Goal: Task Accomplishment & Management: Use online tool/utility

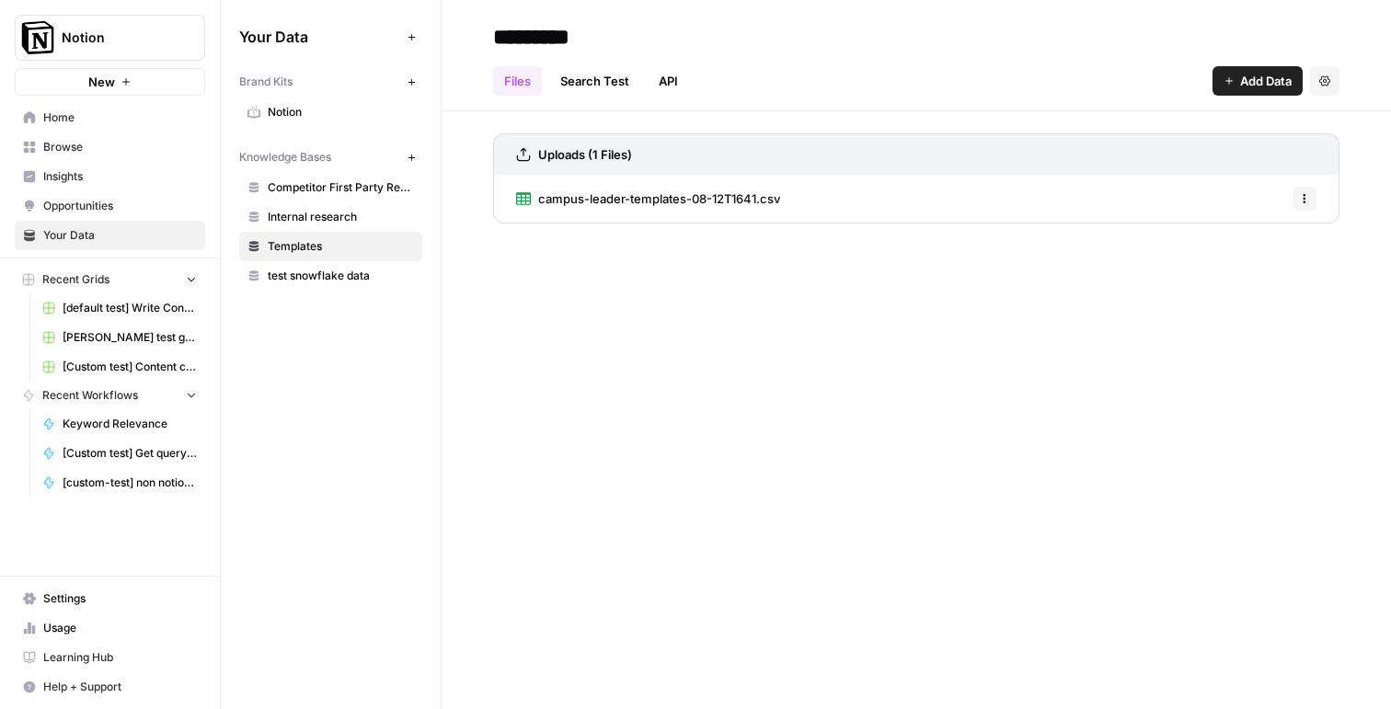
click at [102, 449] on span "[Custom test] Get query fanout from topic" at bounding box center [130, 453] width 134 height 17
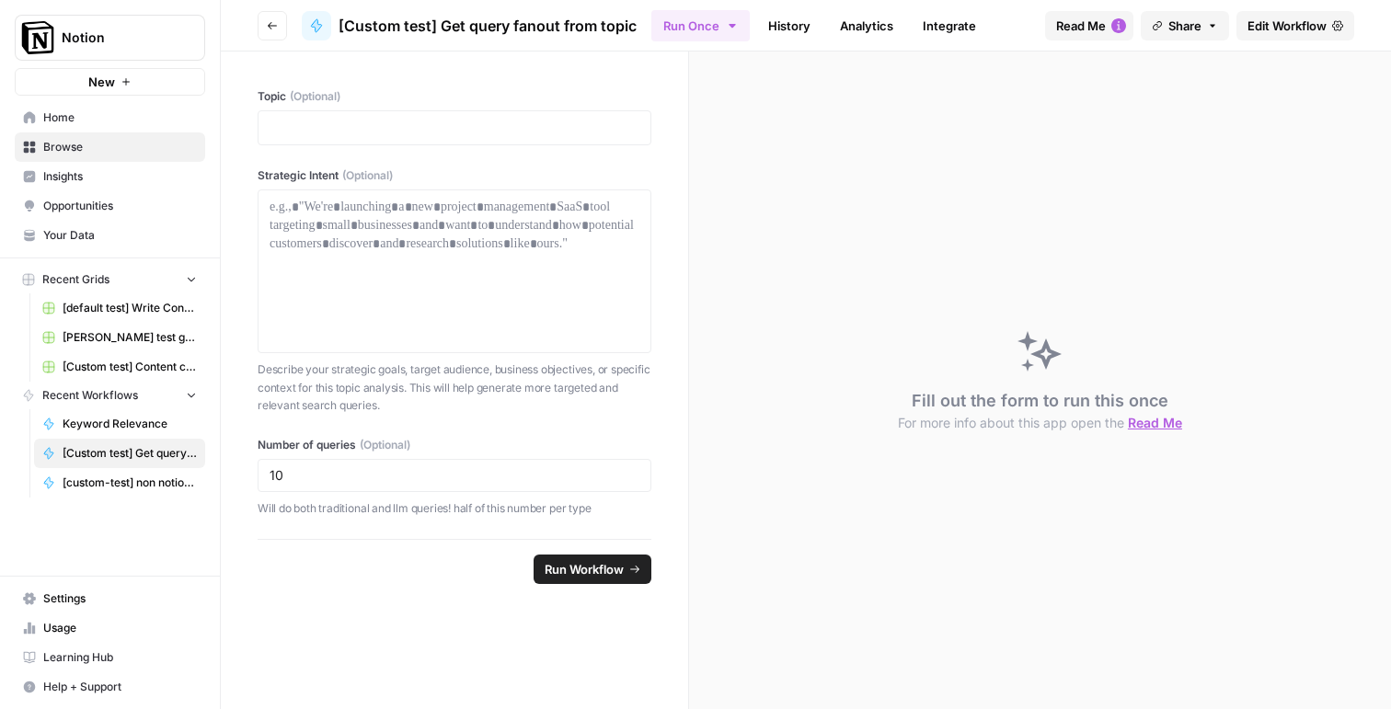
click at [150, 480] on span "[custom-test] non notion page research" at bounding box center [130, 483] width 134 height 17
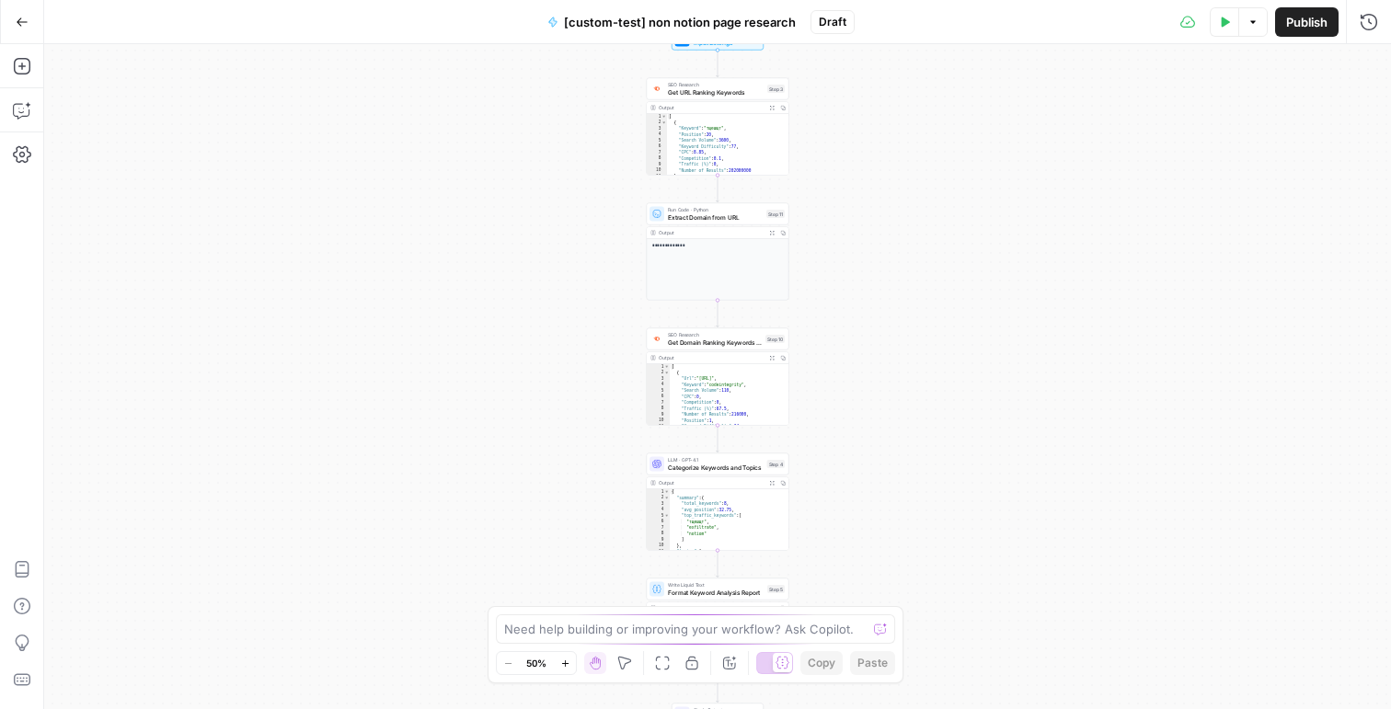
click at [18, 22] on icon "button" at bounding box center [22, 22] width 13 height 13
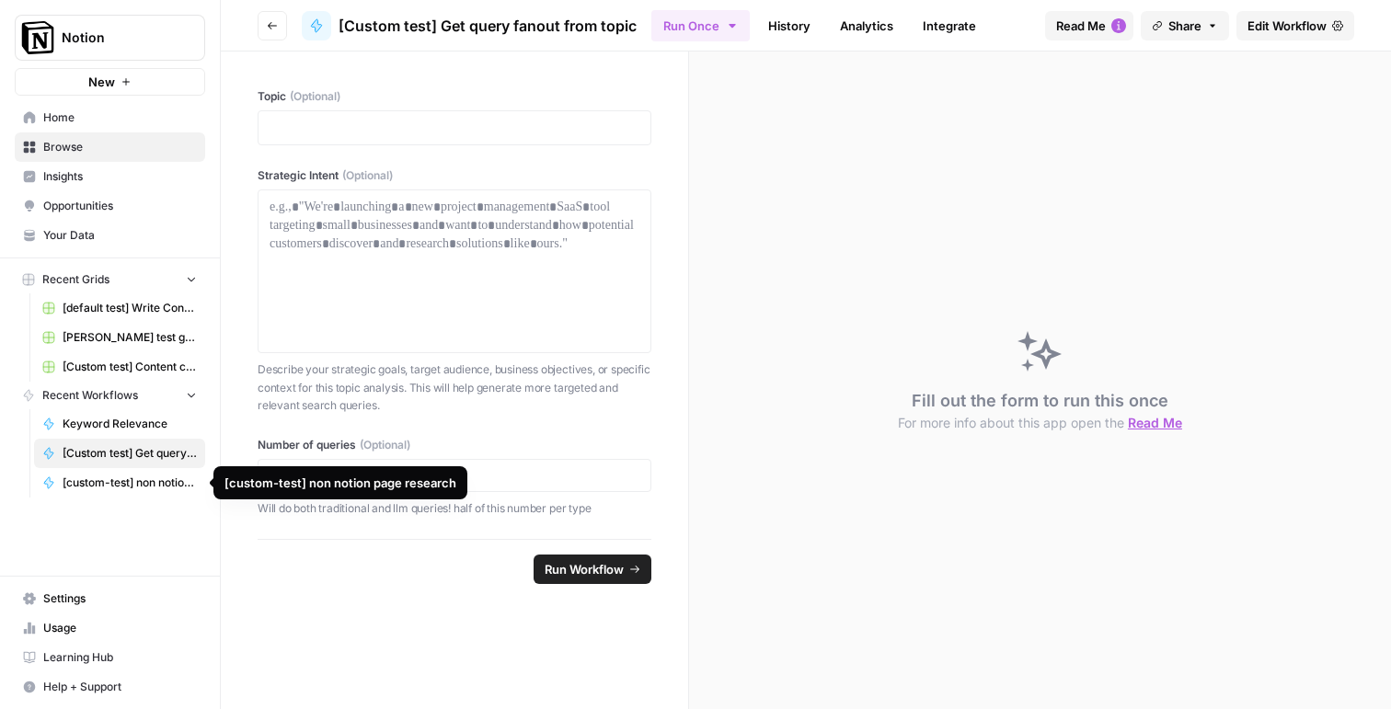
click at [112, 479] on span "[custom-test] non notion page research" at bounding box center [130, 483] width 134 height 17
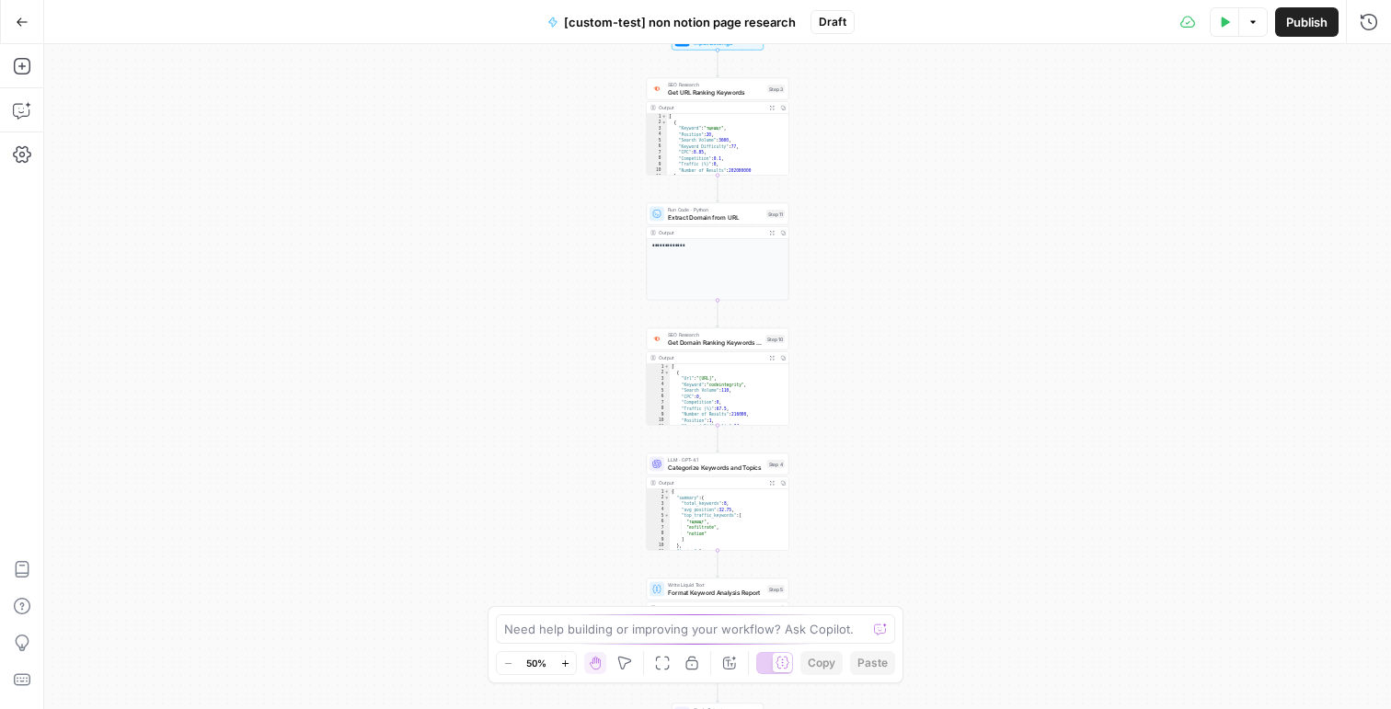
click at [16, 20] on icon "button" at bounding box center [22, 22] width 13 height 13
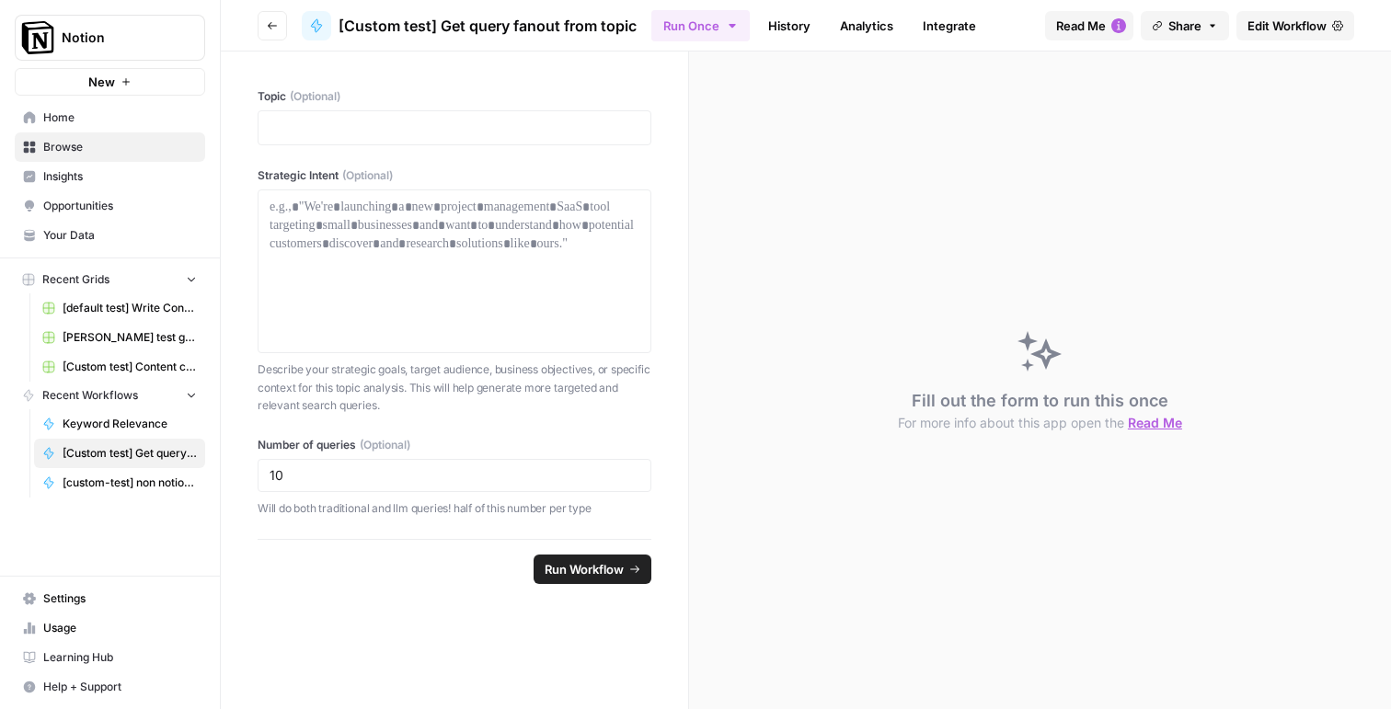
click at [112, 360] on span "[Custom test] Content creation flow" at bounding box center [130, 367] width 134 height 17
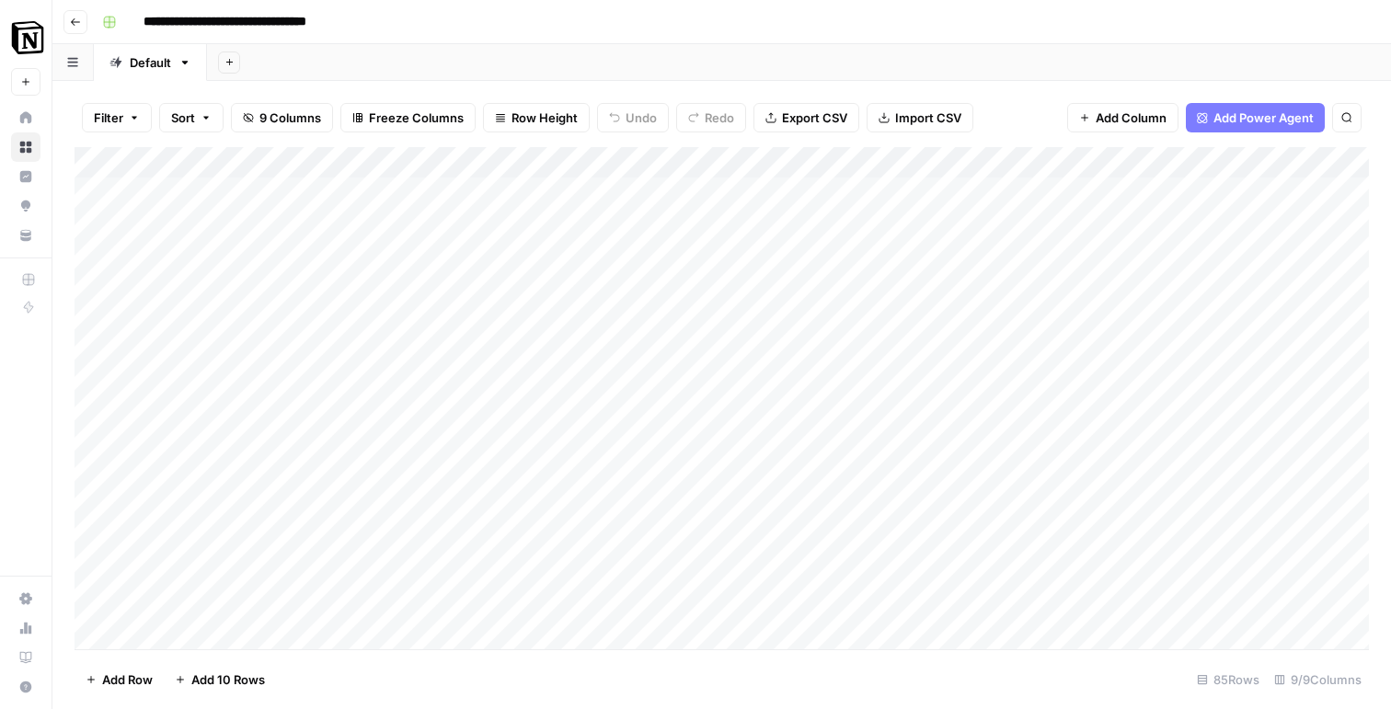
click at [708, 156] on div "Add Column" at bounding box center [722, 398] width 1294 height 502
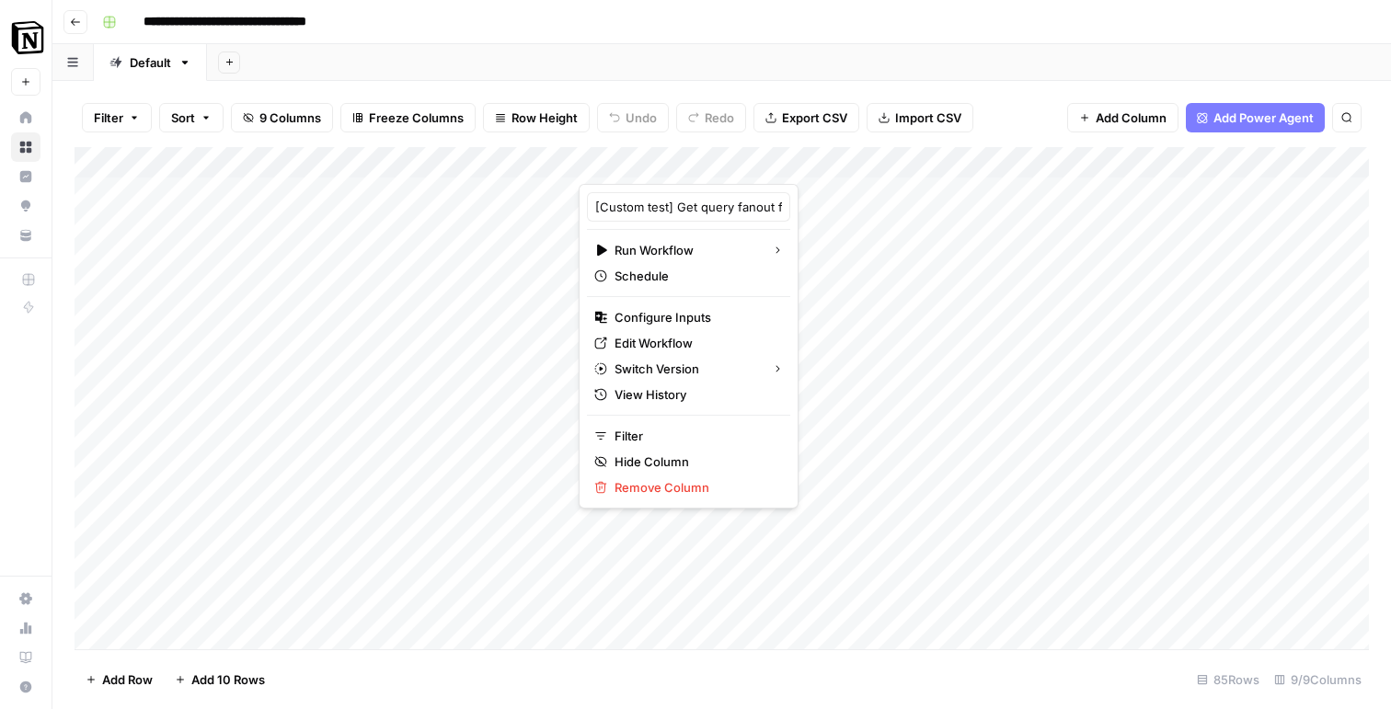
click at [870, 163] on div at bounding box center [742, 165] width 327 height 37
click at [861, 163] on div at bounding box center [742, 165] width 327 height 37
click at [623, 347] on span "Edit Workflow" at bounding box center [694, 343] width 161 height 18
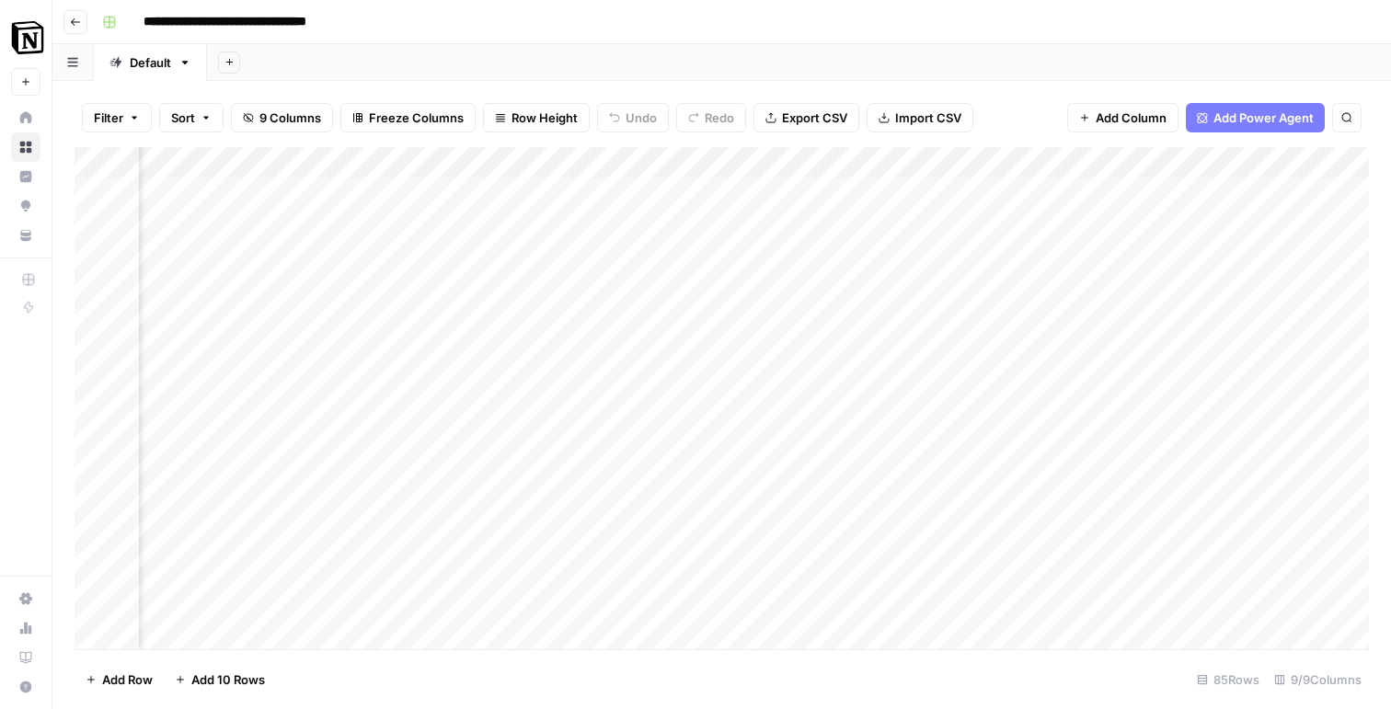
scroll to position [0, 1293]
click at [1243, 283] on div "Add Column" at bounding box center [722, 398] width 1294 height 502
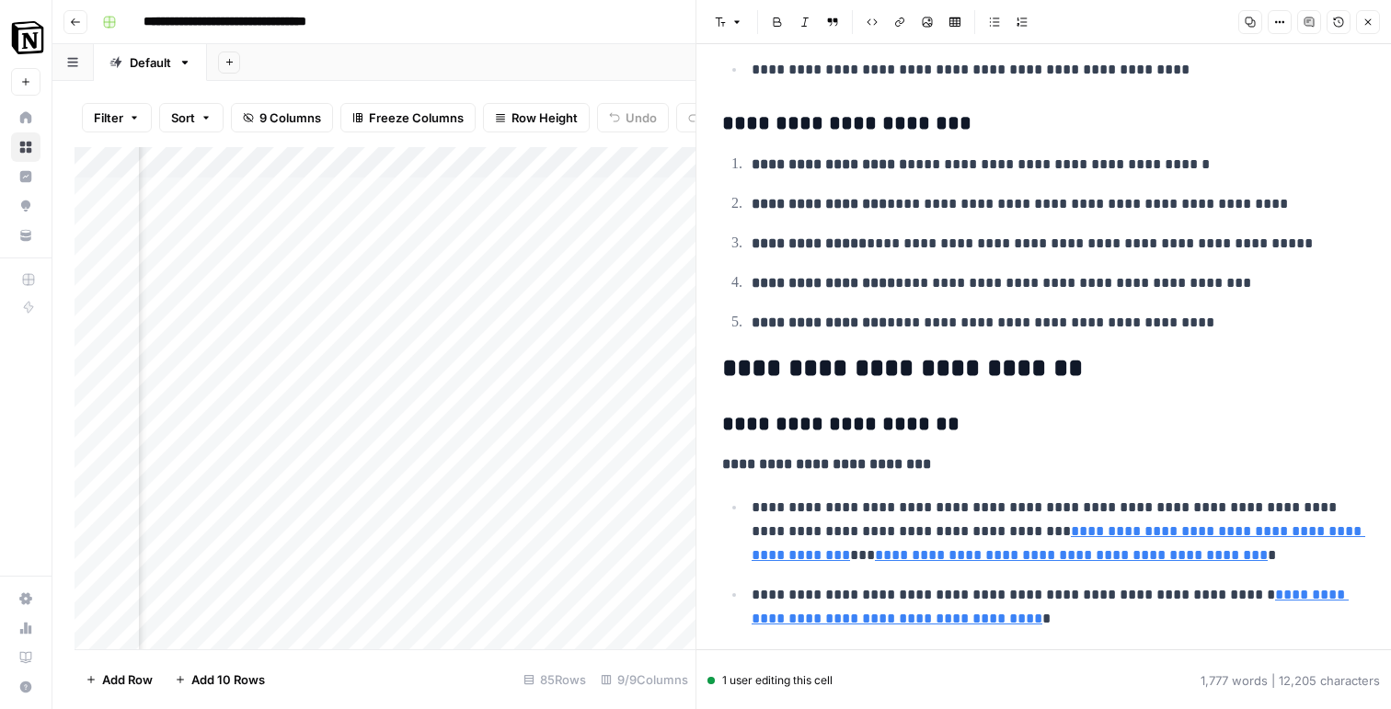
scroll to position [2199, 0]
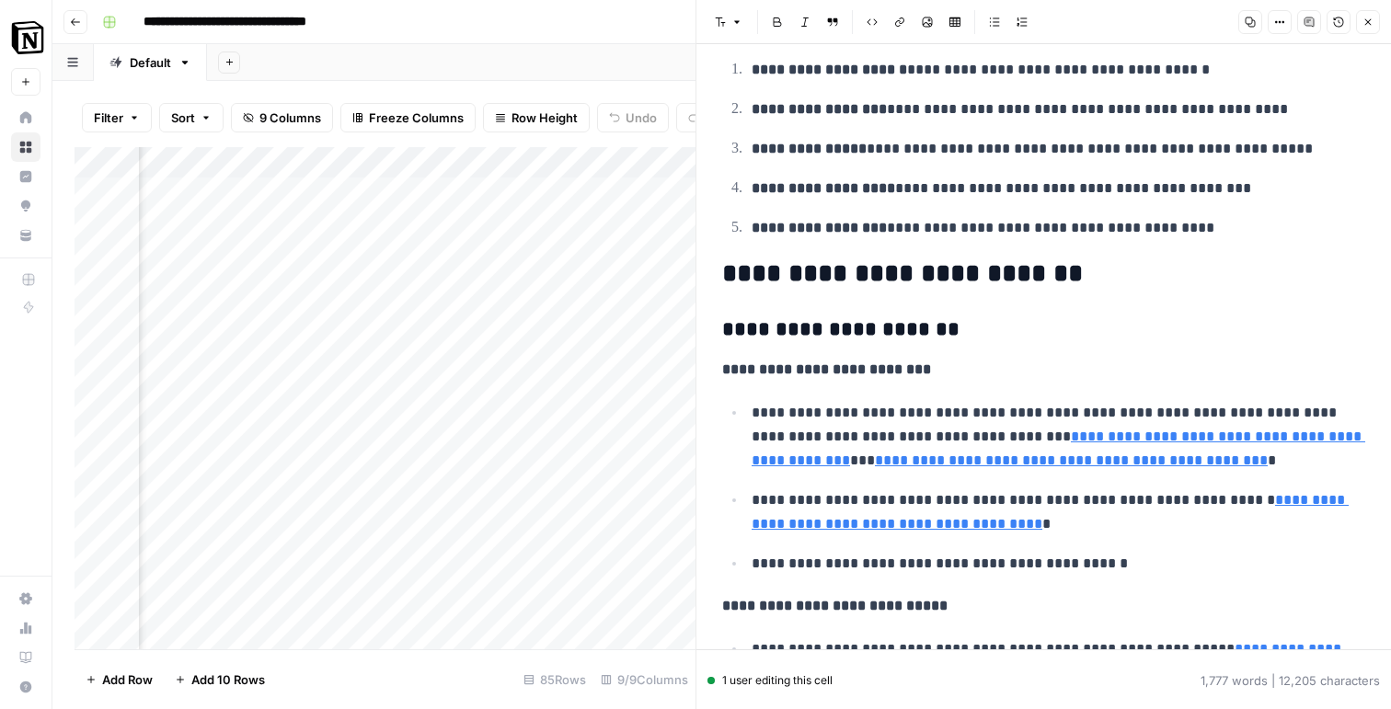
click at [918, 198] on p "**********" at bounding box center [1059, 189] width 614 height 24
click at [905, 176] on ol "**********" at bounding box center [1043, 148] width 643 height 183
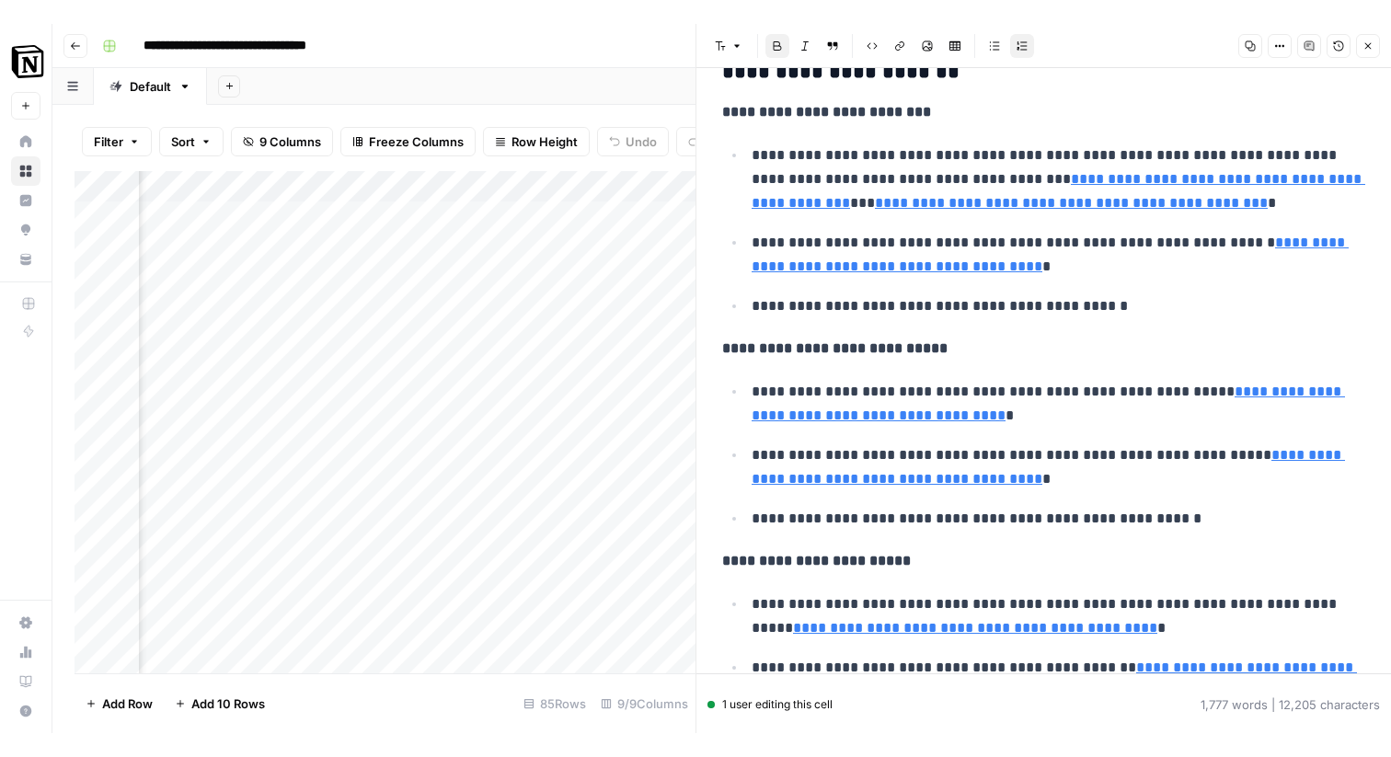
scroll to position [2618, 0]
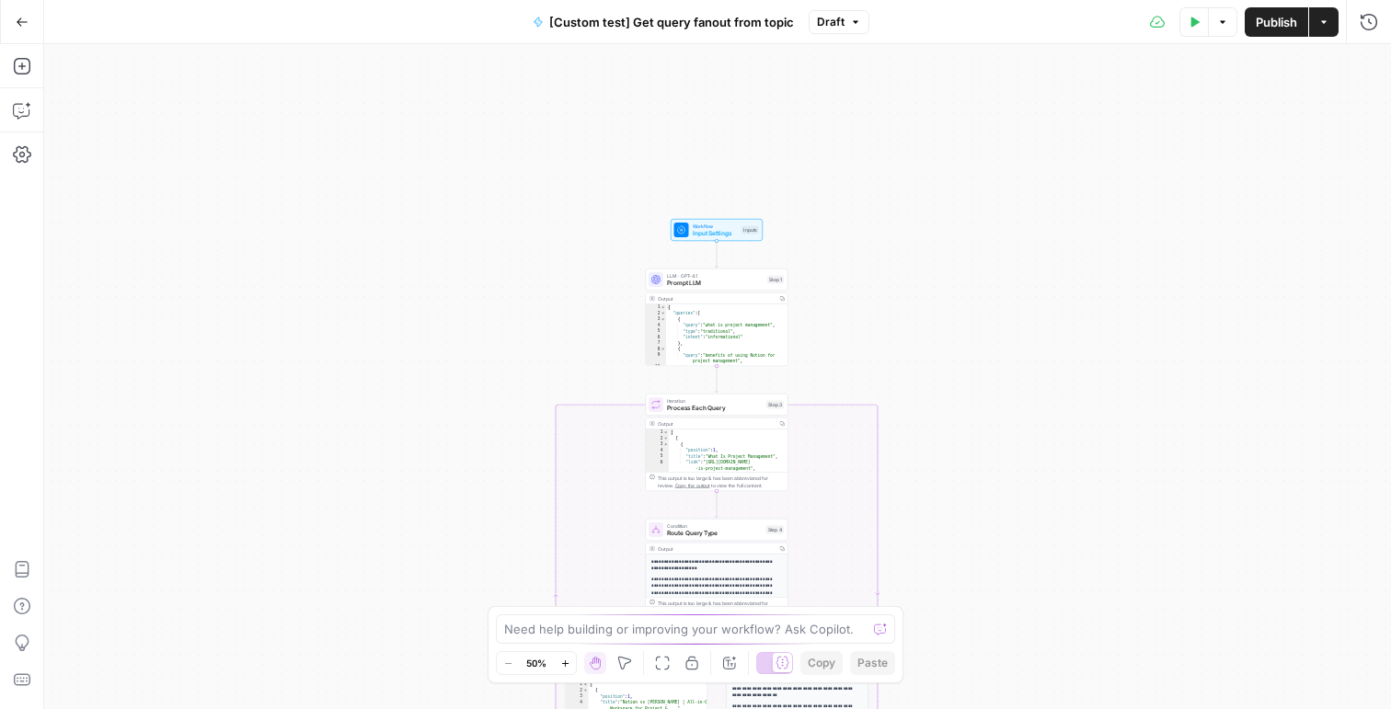
drag, startPoint x: 1085, startPoint y: 207, endPoint x: 1084, endPoint y: 557, distance: 349.5
click at [1084, 557] on div "true false Workflow Input Settings Inputs LLM · GPT-4.1 Prompt LLM Step 1 Outpu…" at bounding box center [717, 376] width 1347 height 665
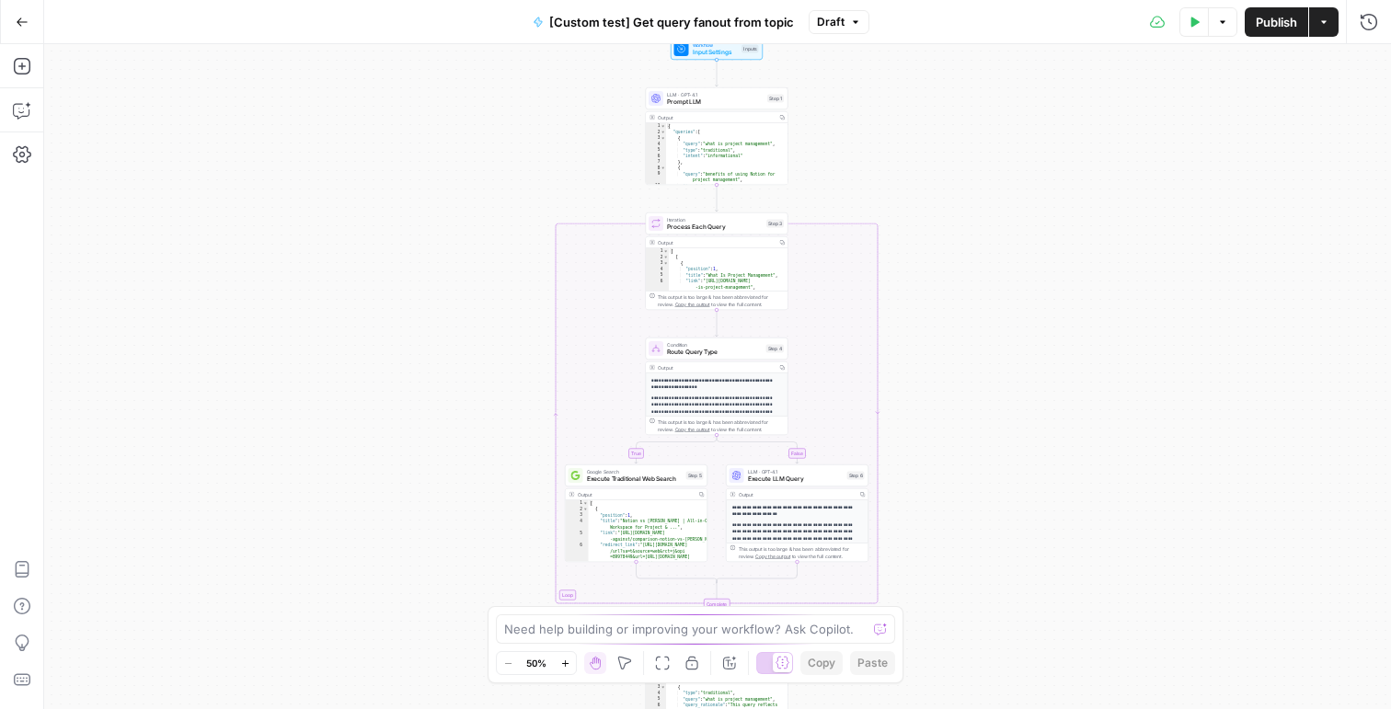
drag, startPoint x: 1025, startPoint y: 511, endPoint x: 1025, endPoint y: 271, distance: 239.2
click at [1025, 270] on div "true false Workflow Input Settings Inputs LLM · GPT-4.1 Prompt LLM Step 1 Outpu…" at bounding box center [717, 376] width 1347 height 665
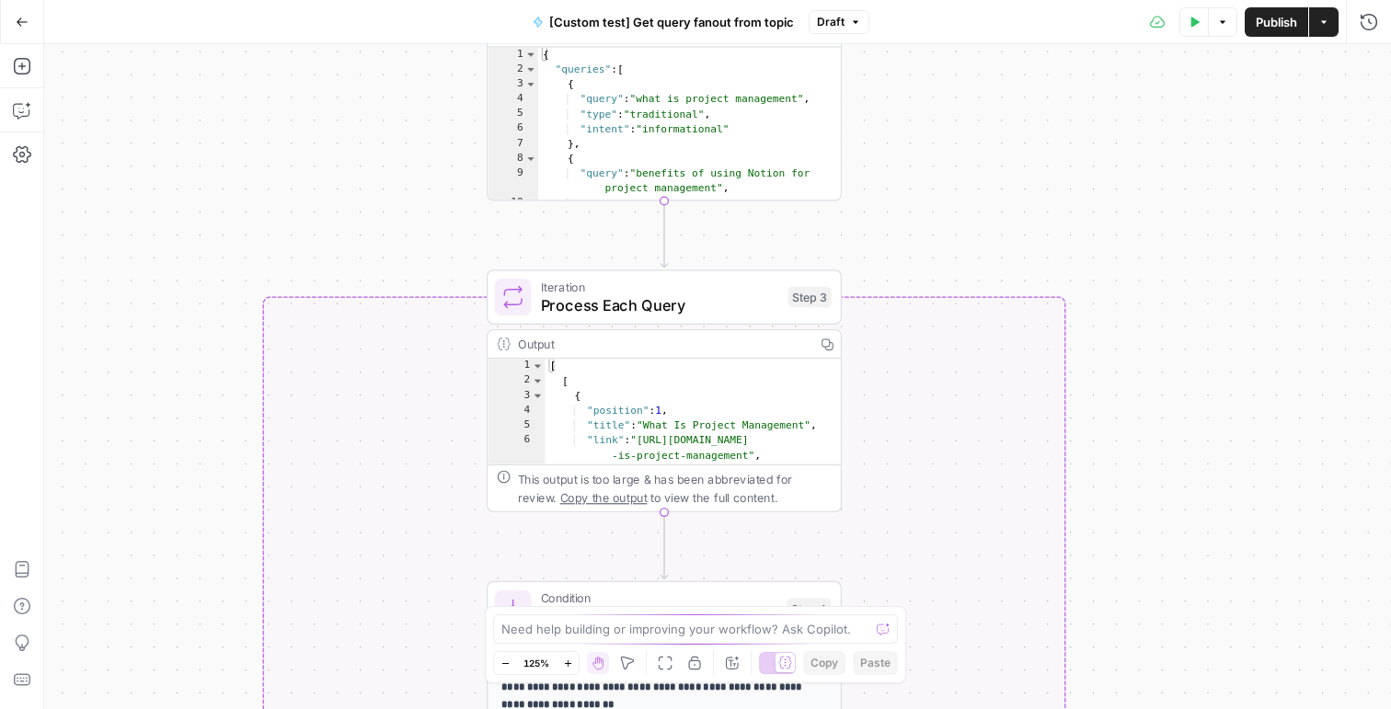
drag, startPoint x: 909, startPoint y: 178, endPoint x: 1268, endPoint y: 331, distance: 390.7
click at [1269, 333] on div "true false Workflow Input Settings Inputs LLM · GPT-4.1 Prompt LLM Step 1 Outpu…" at bounding box center [717, 376] width 1347 height 665
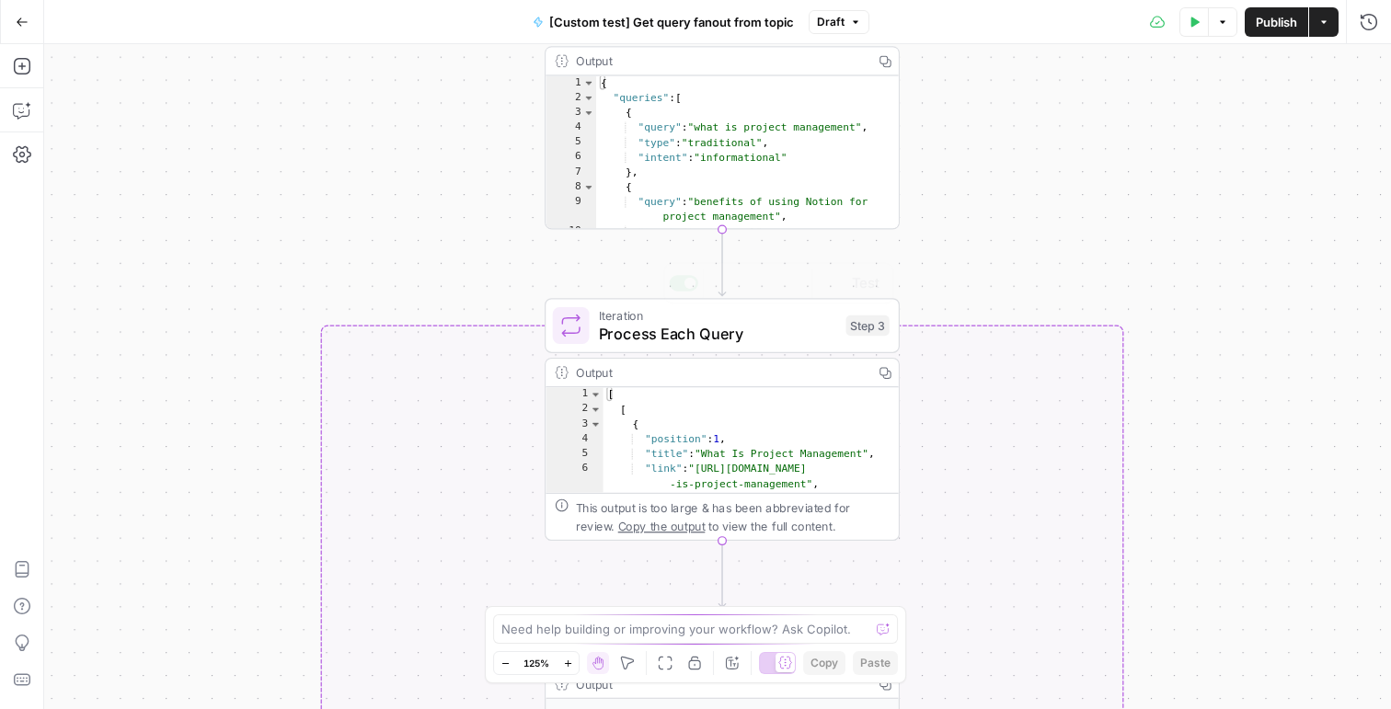
drag, startPoint x: 1041, startPoint y: 199, endPoint x: 1042, endPoint y: 16, distance: 183.1
click at [1042, 16] on div "Go Back [Custom test] Get query fanout from topic Draft Test Data Options Publi…" at bounding box center [695, 354] width 1391 height 709
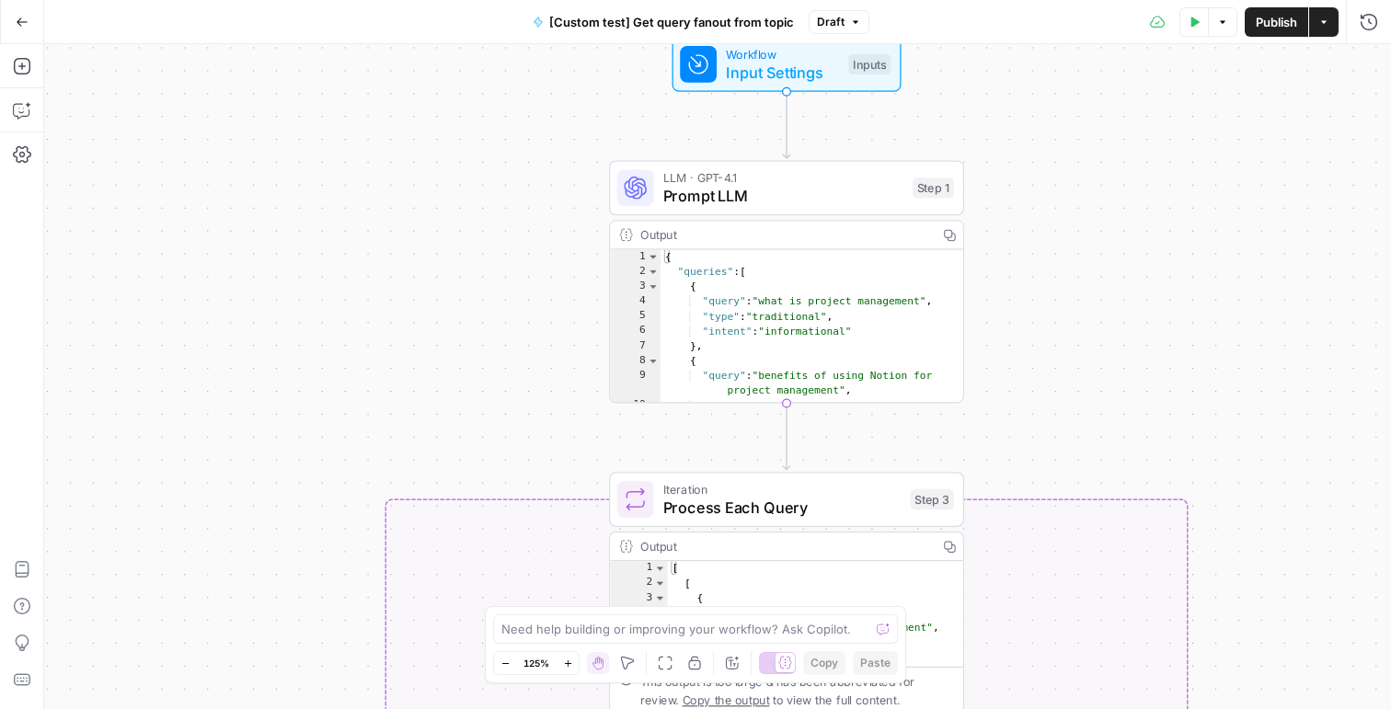
drag, startPoint x: 1158, startPoint y: 72, endPoint x: 1219, endPoint y: 418, distance: 351.2
click at [1221, 420] on div "true false Workflow Input Settings Inputs LLM · GPT-4.1 Prompt LLM Step 1 Outpu…" at bounding box center [717, 376] width 1347 height 665
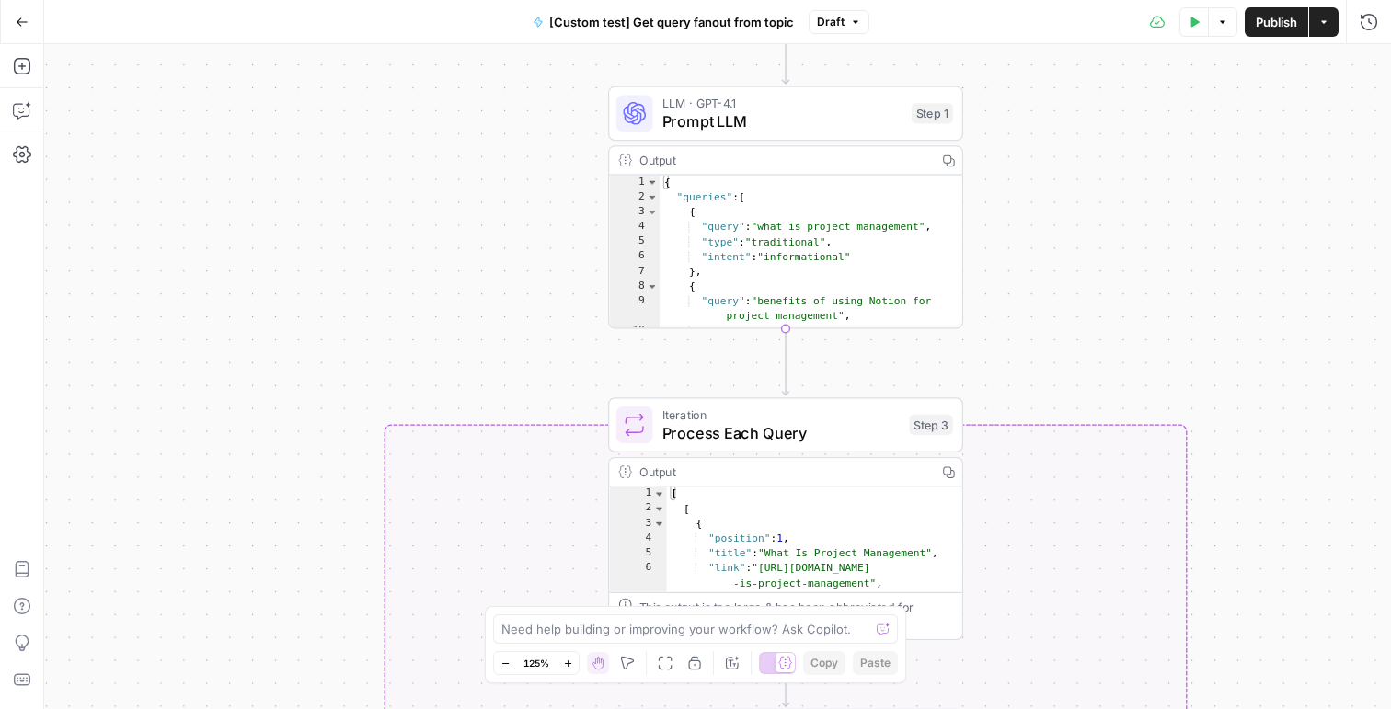
drag, startPoint x: 1124, startPoint y: 324, endPoint x: 1124, endPoint y: -190, distance: 514.2
click at [1124, 0] on html "Notion New Home Browse Insights Opportunities Your Data Recent Grids [default t…" at bounding box center [695, 354] width 1391 height 709
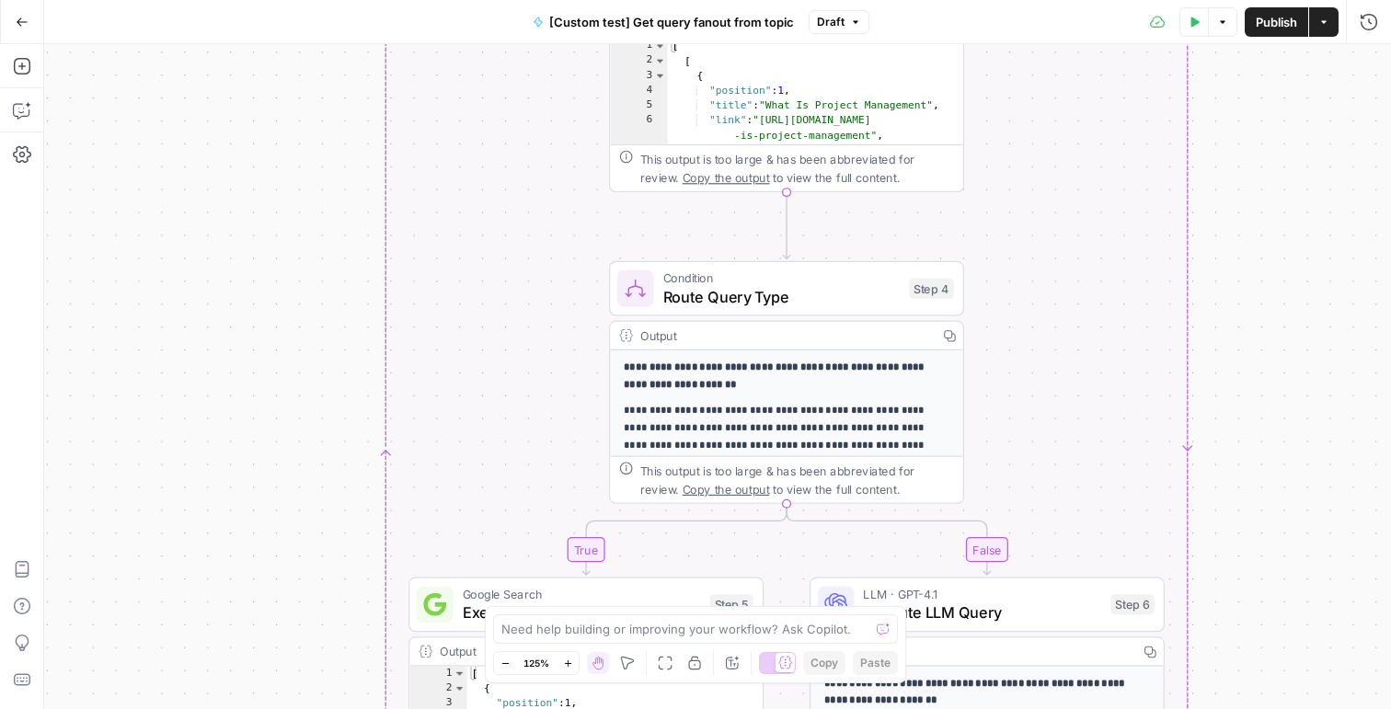
drag, startPoint x: 1251, startPoint y: 481, endPoint x: 1251, endPoint y: 5, distance: 476.5
click at [1251, 5] on div "Go Back [Custom test] Get query fanout from topic Draft Test Data Options Publi…" at bounding box center [695, 354] width 1391 height 709
